Goal: Information Seeking & Learning: Learn about a topic

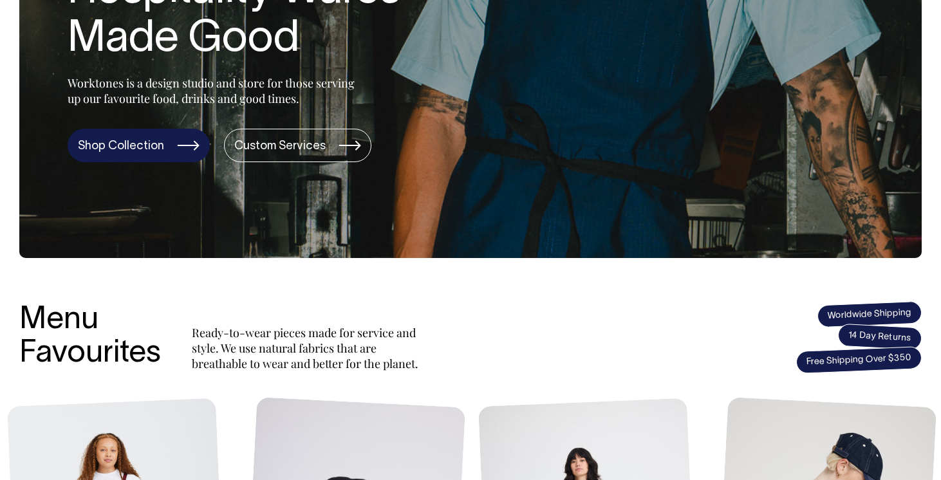
scroll to position [267, 0]
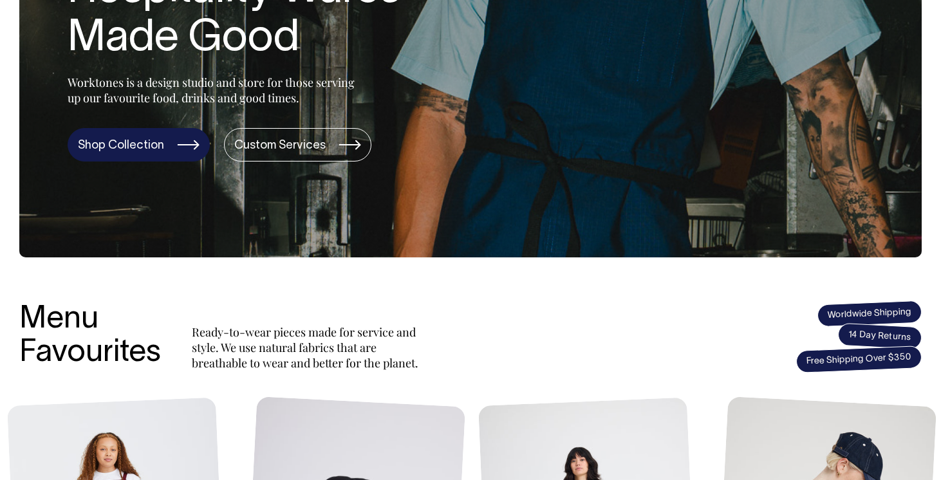
click at [144, 153] on link "Shop Collection" at bounding box center [139, 144] width 142 height 33
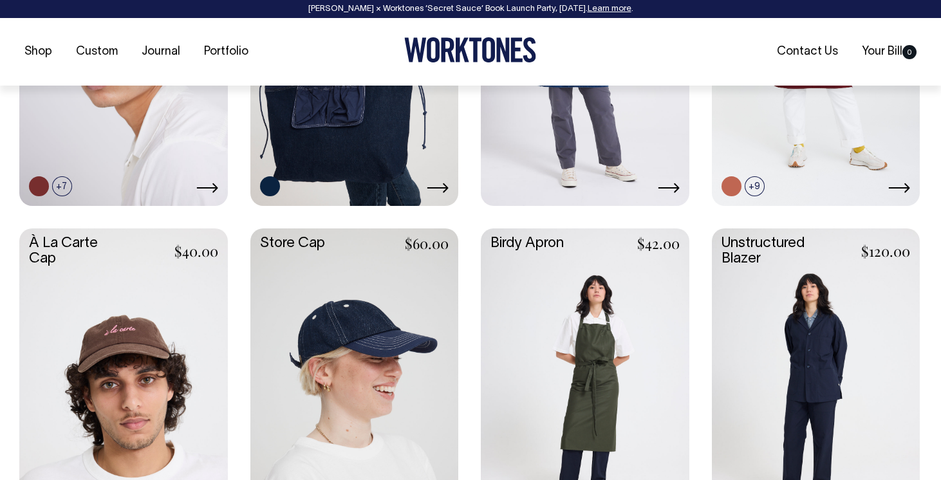
scroll to position [749, 0]
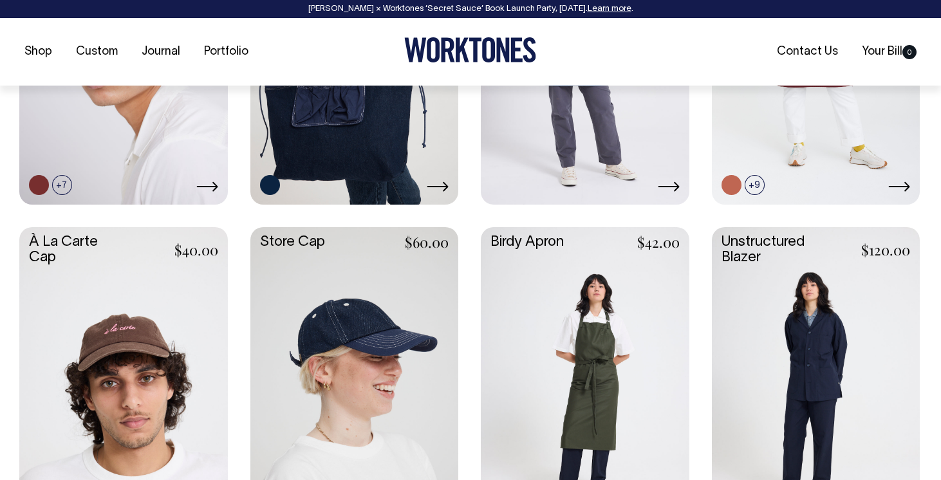
click at [769, 331] on link at bounding box center [816, 382] width 209 height 310
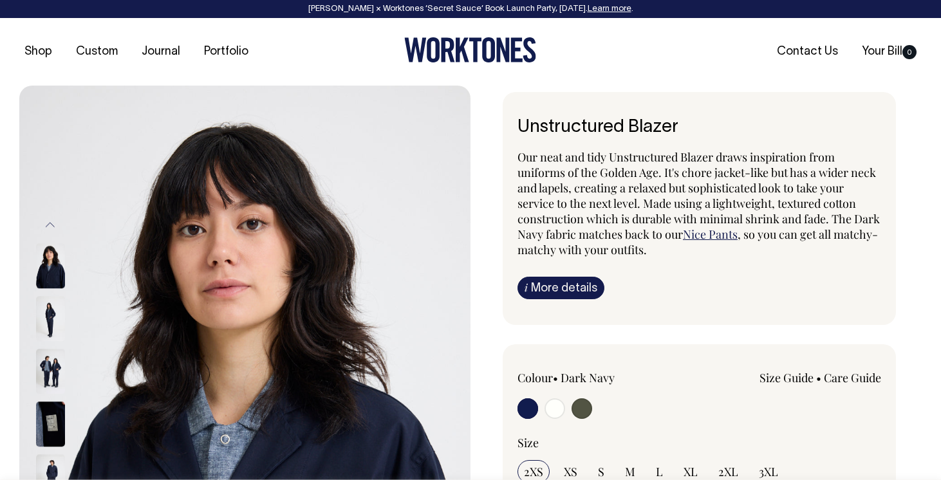
click at [579, 411] on input "radio" at bounding box center [582, 408] width 21 height 21
radio input "true"
select select "Olive"
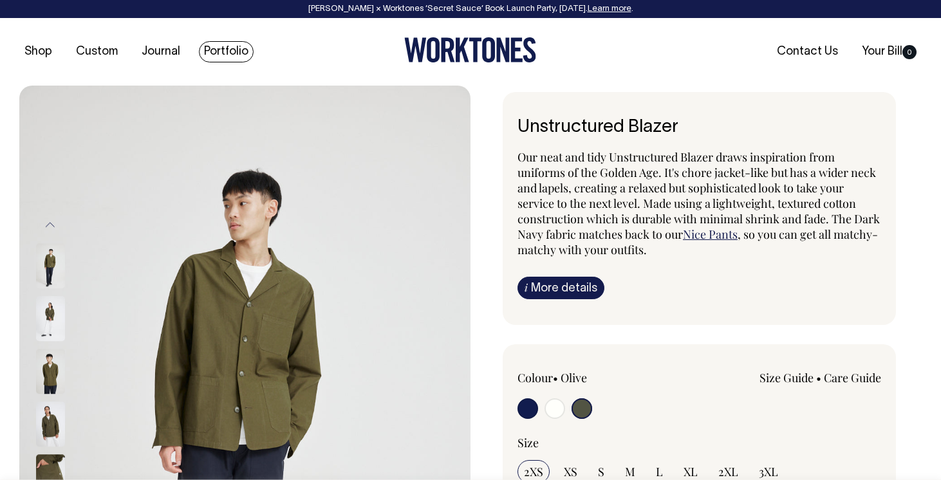
click at [223, 45] on link "Portfolio" at bounding box center [226, 51] width 55 height 21
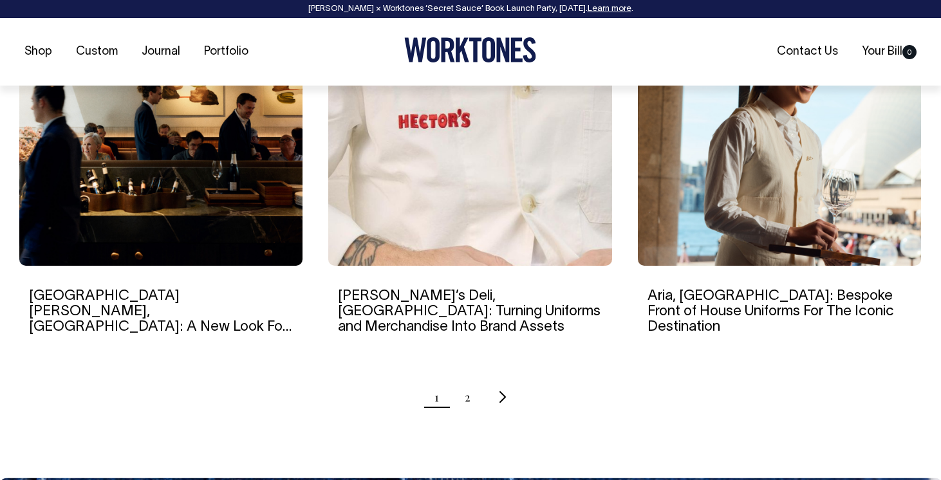
scroll to position [1282, 0]
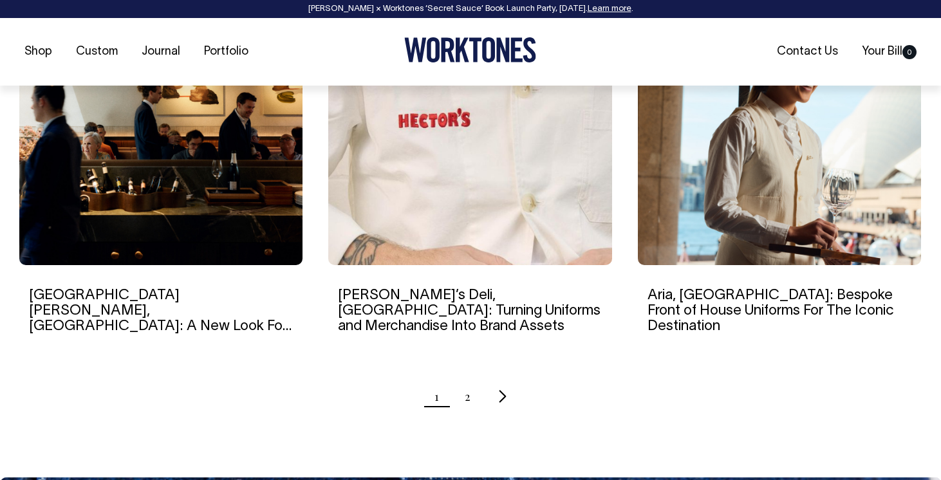
click at [499, 396] on icon "Next page" at bounding box center [503, 396] width 8 height 14
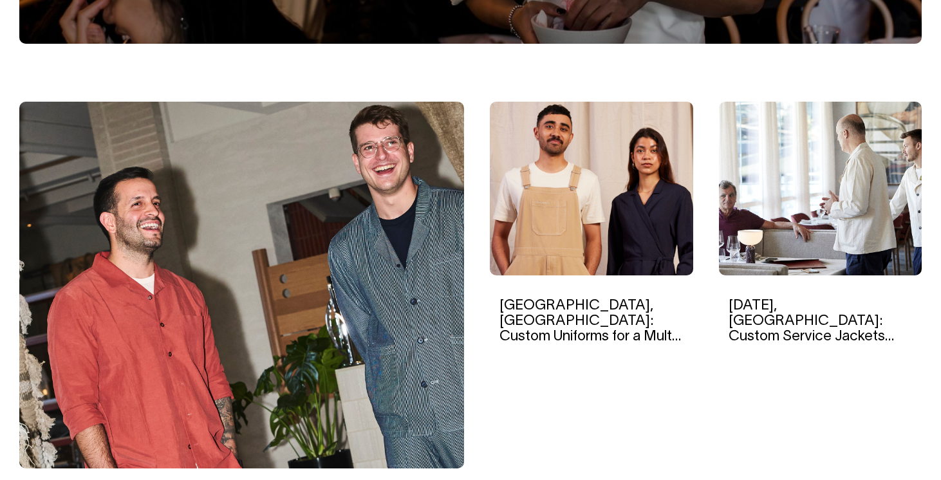
scroll to position [368, 0]
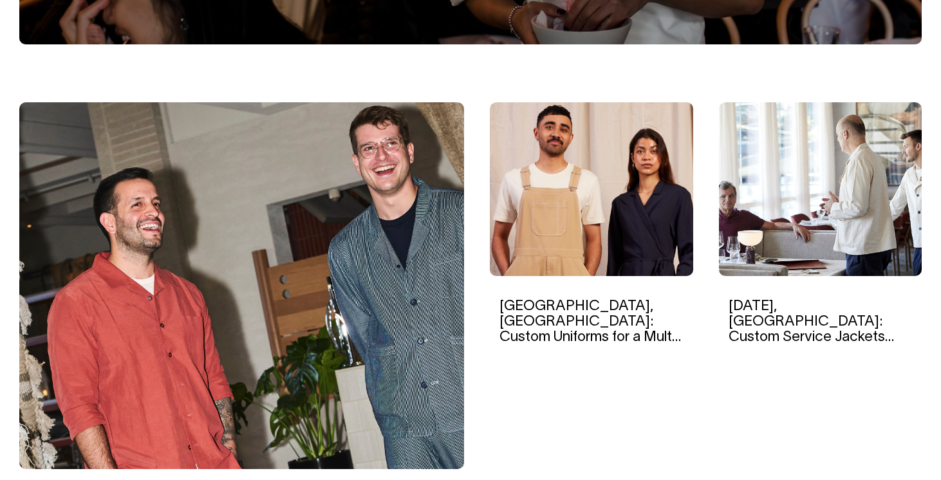
click at [772, 225] on img at bounding box center [820, 189] width 203 height 174
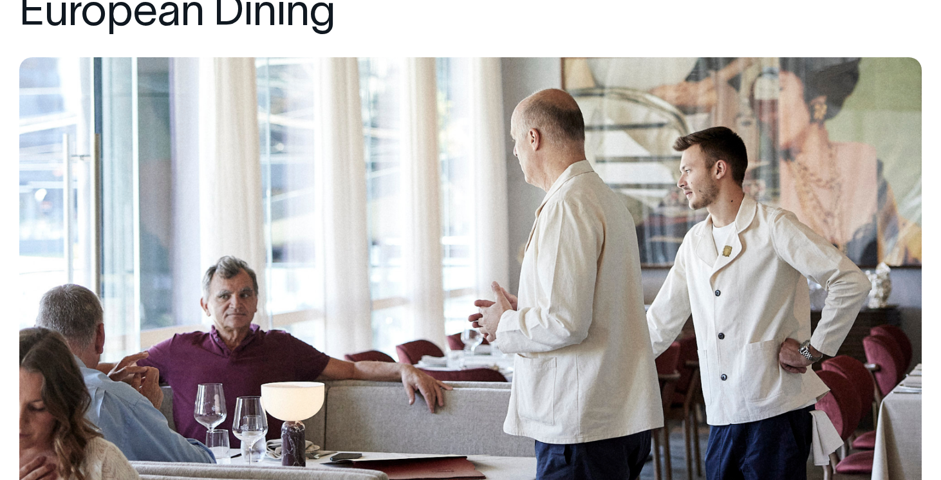
scroll to position [279, 0]
